Goal: Entertainment & Leisure: Browse casually

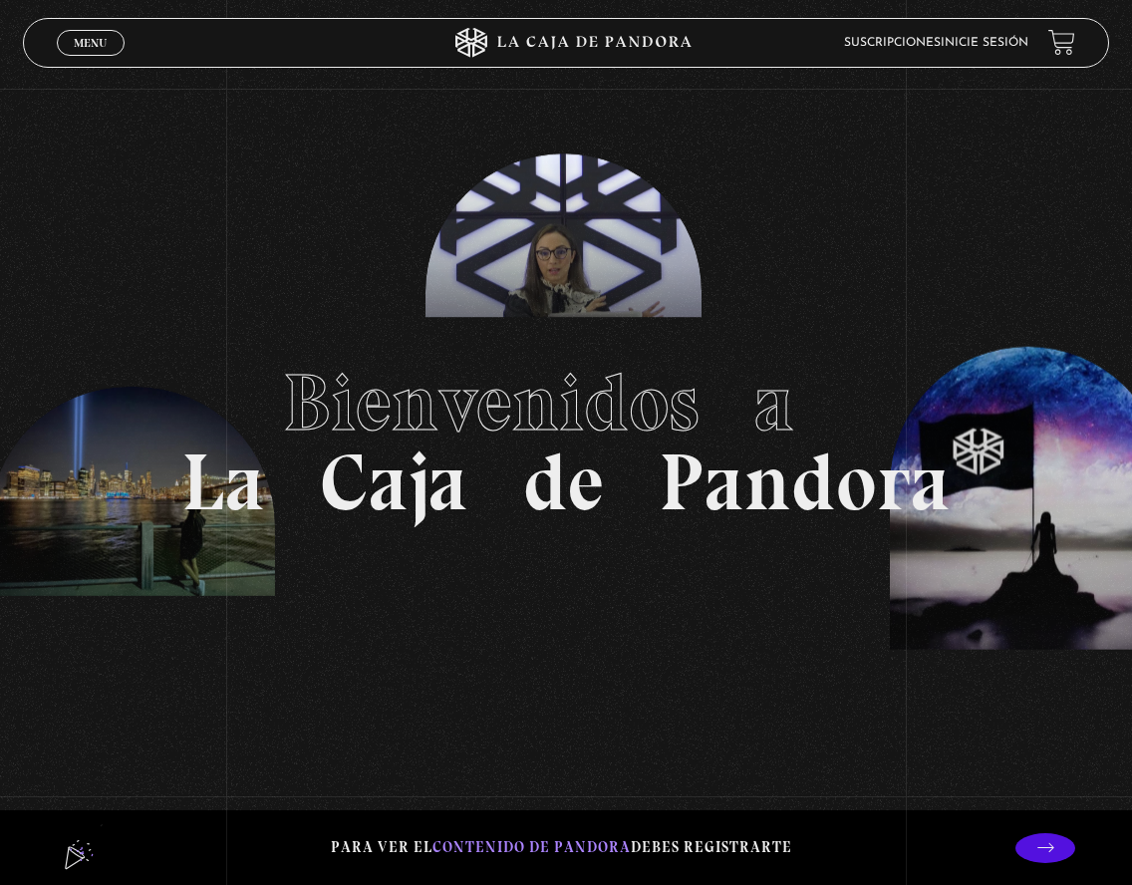
click at [80, 46] on span "Menu" at bounding box center [90, 43] width 33 height 12
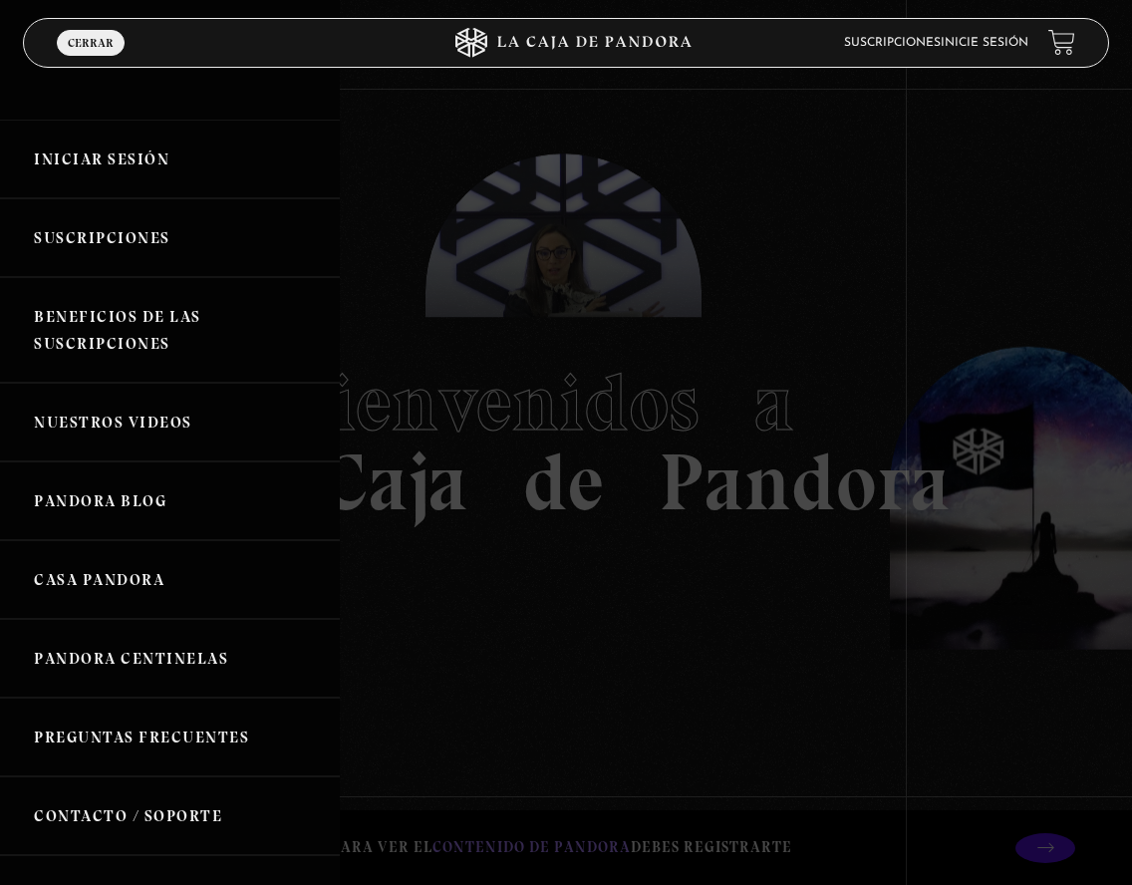
click at [149, 422] on link "Nuestros Videos" at bounding box center [170, 422] width 340 height 79
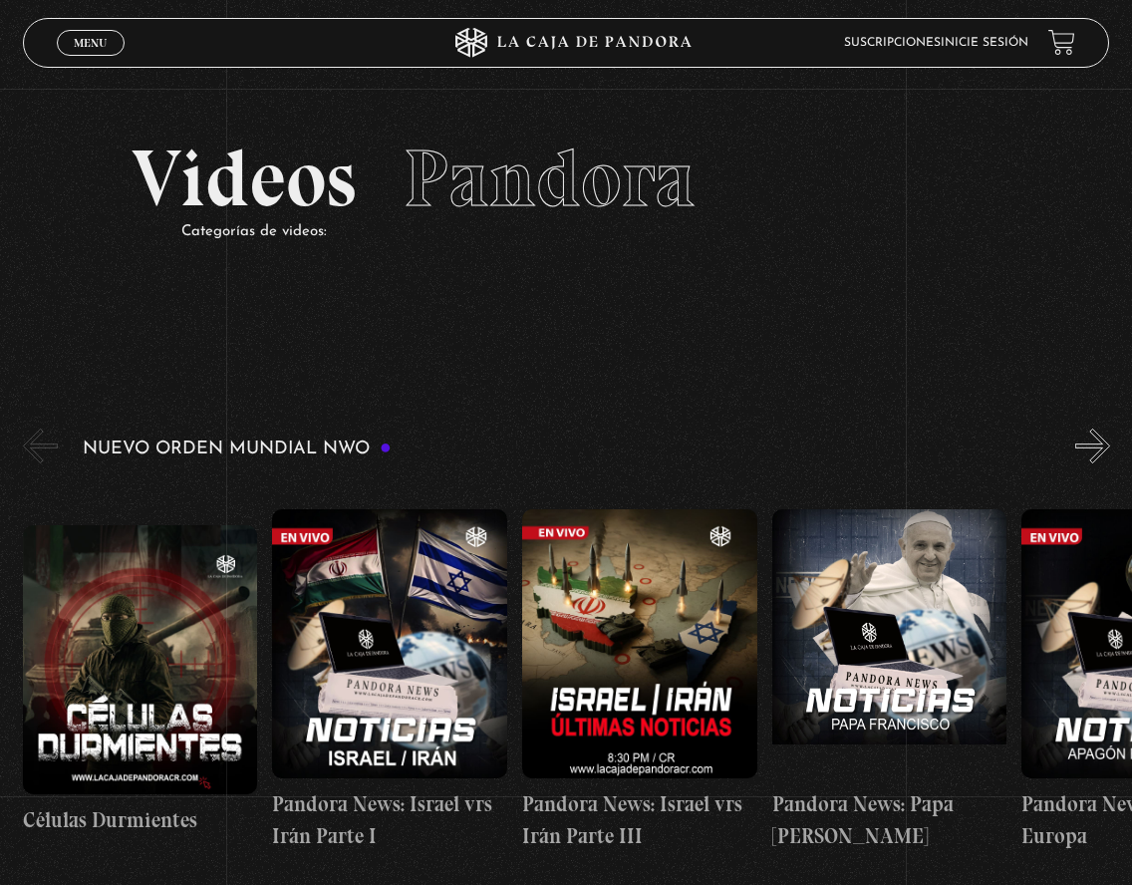
drag, startPoint x: 544, startPoint y: 39, endPoint x: 560, endPoint y: 41, distance: 16.1
click at [543, 39] on icon at bounding box center [567, 43] width 340 height 30
